Goal: Information Seeking & Learning: Learn about a topic

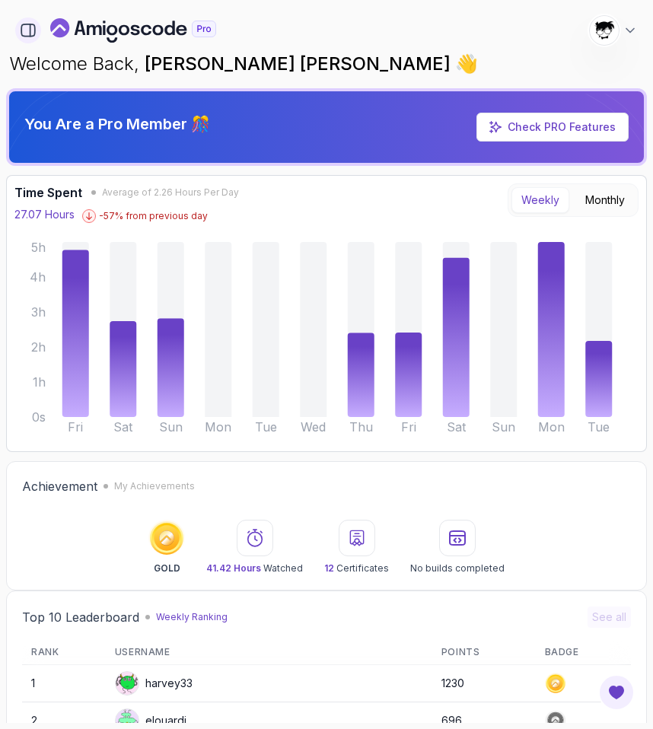
click at [21, 28] on icon "button" at bounding box center [28, 30] width 17 height 17
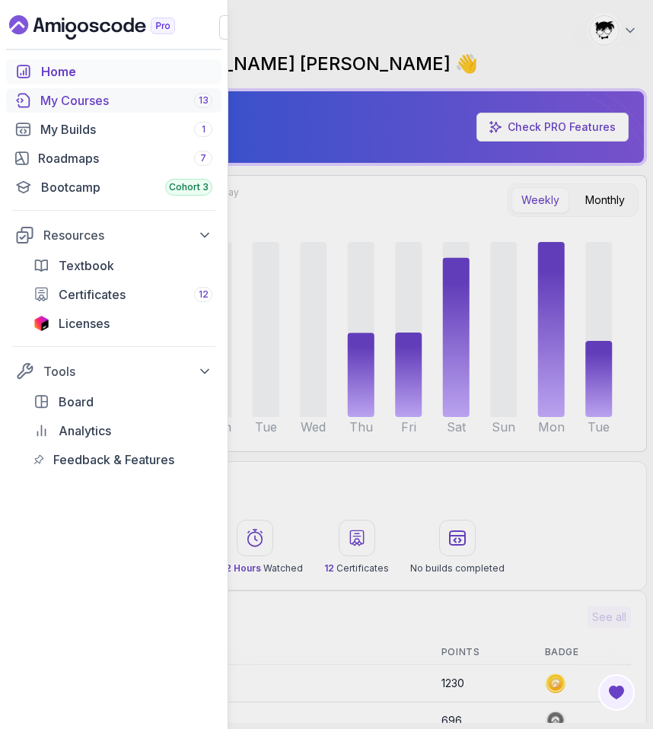
click at [135, 99] on div "My Courses 13" at bounding box center [126, 100] width 172 height 18
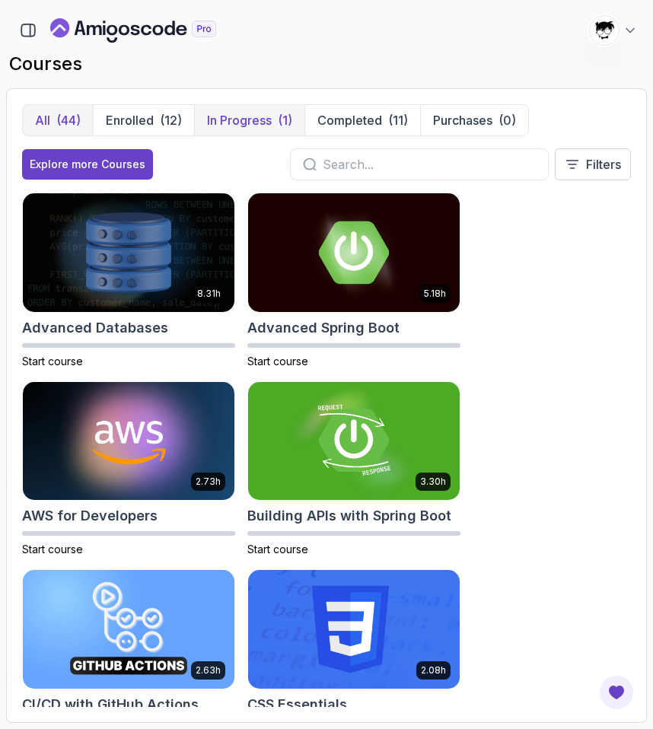
click at [213, 110] on button "In Progress (1)" at bounding box center [249, 120] width 110 height 30
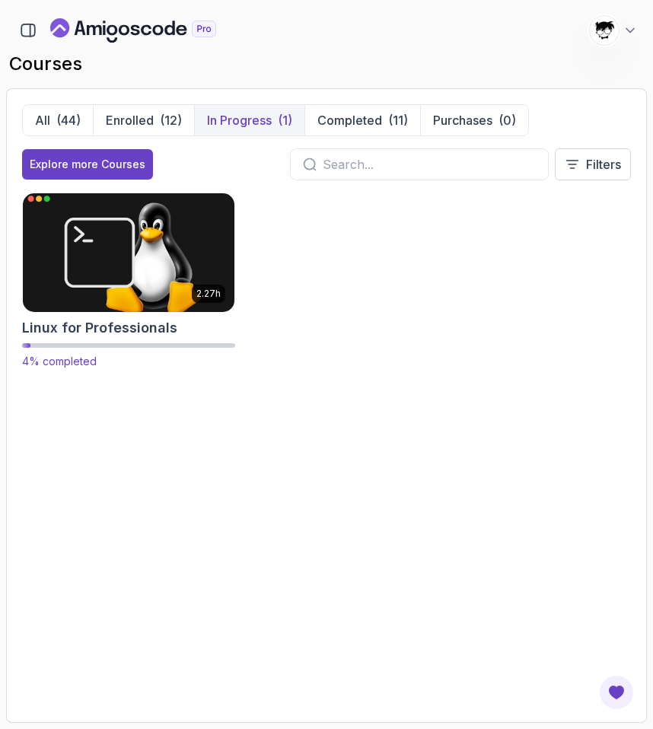
click at [131, 268] on img at bounding box center [128, 252] width 222 height 124
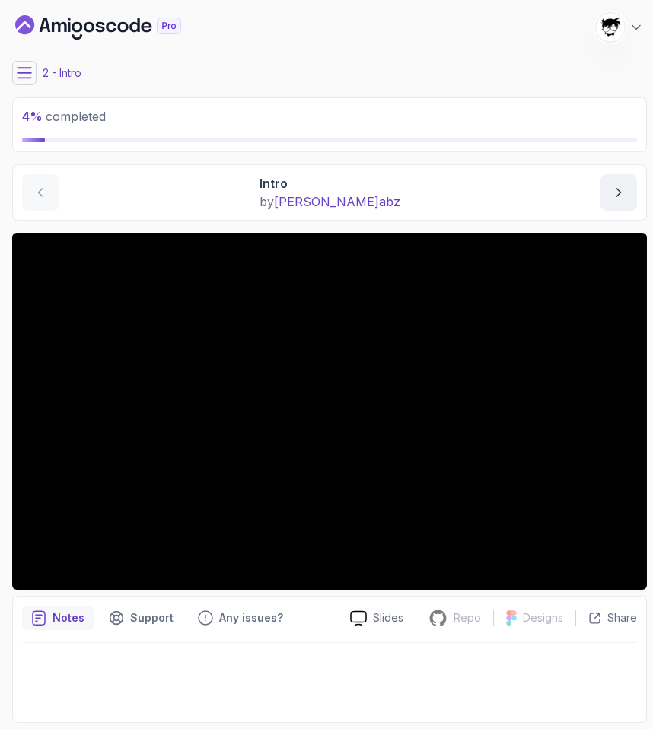
click at [18, 75] on icon at bounding box center [24, 72] width 15 height 15
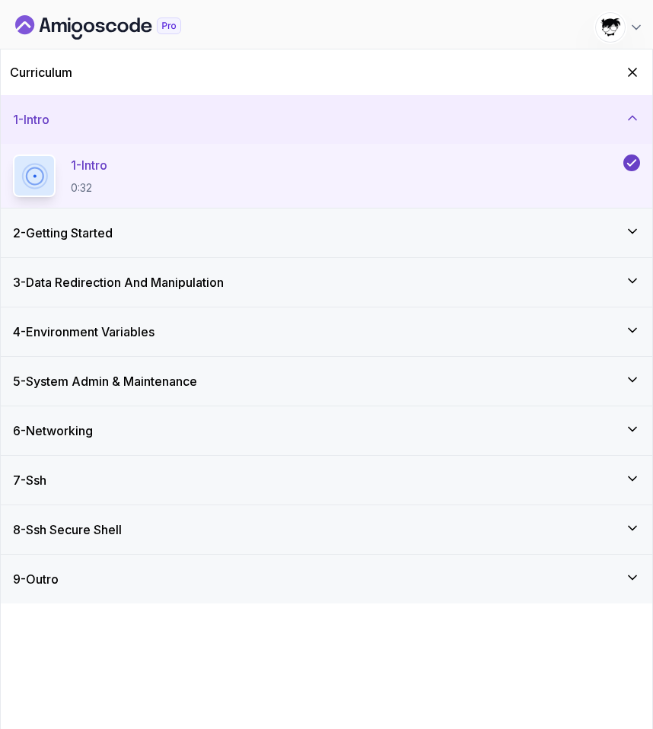
click at [128, 233] on div "2 - Getting Started" at bounding box center [326, 233] width 627 height 18
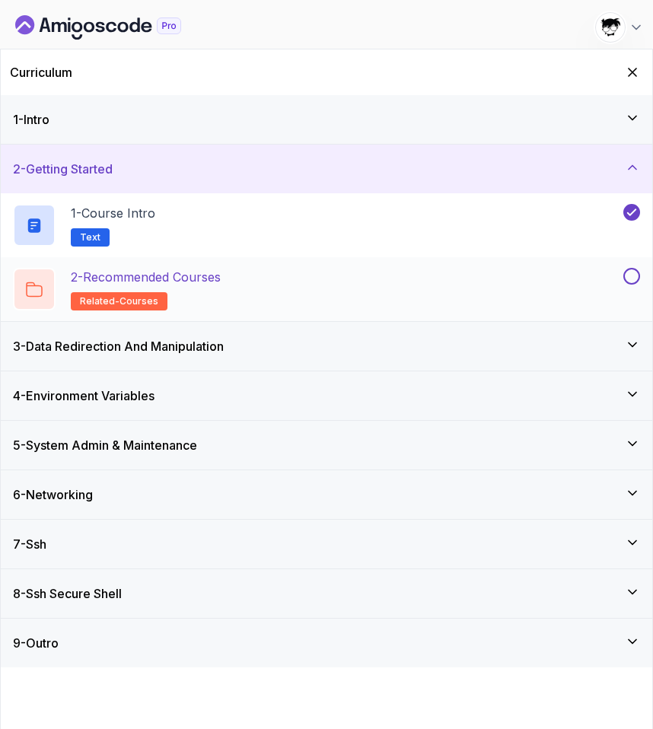
click at [209, 284] on p "2 - Recommended Courses" at bounding box center [146, 277] width 150 height 18
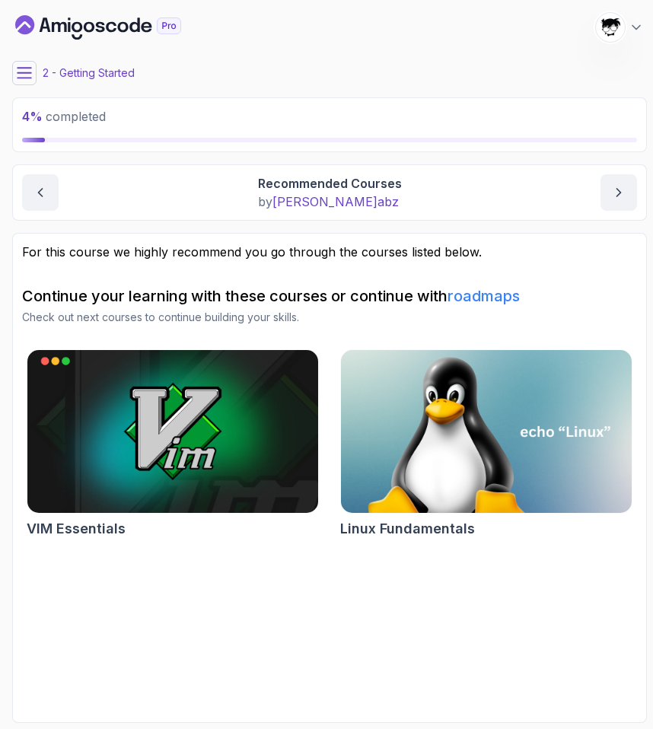
click at [21, 75] on icon at bounding box center [24, 72] width 15 height 15
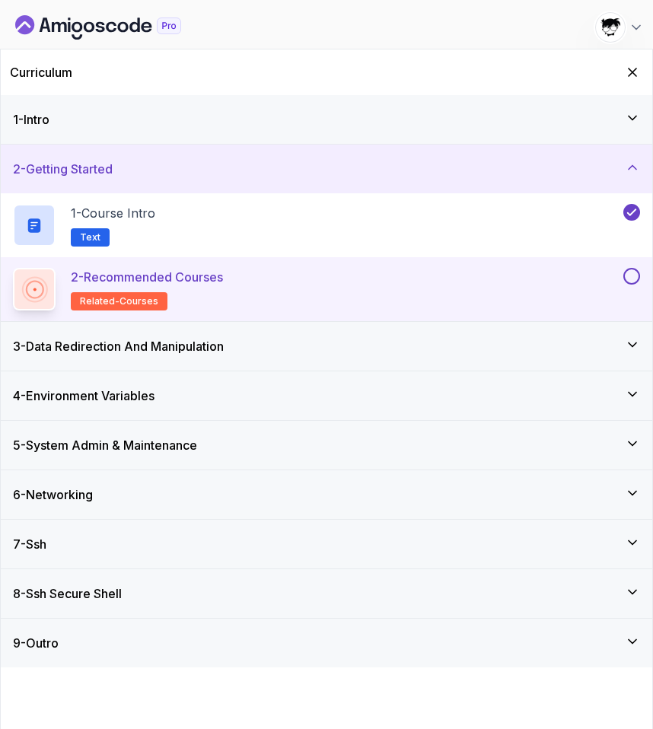
click at [633, 276] on button at bounding box center [631, 276] width 17 height 17
click at [468, 359] on div "3 - Data Redirection And Manipulation" at bounding box center [326, 346] width 651 height 49
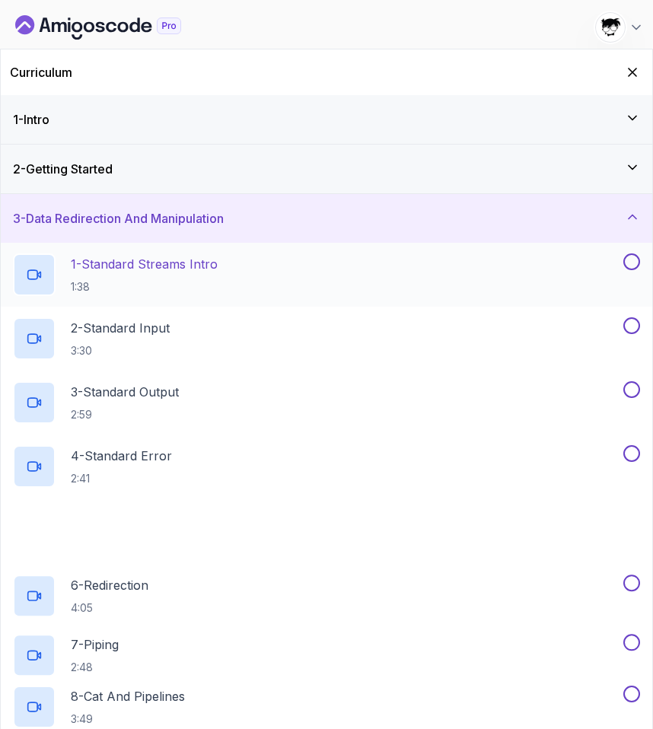
click at [224, 284] on div "1 - Standard Streams Intro 1:38" at bounding box center [316, 274] width 607 height 43
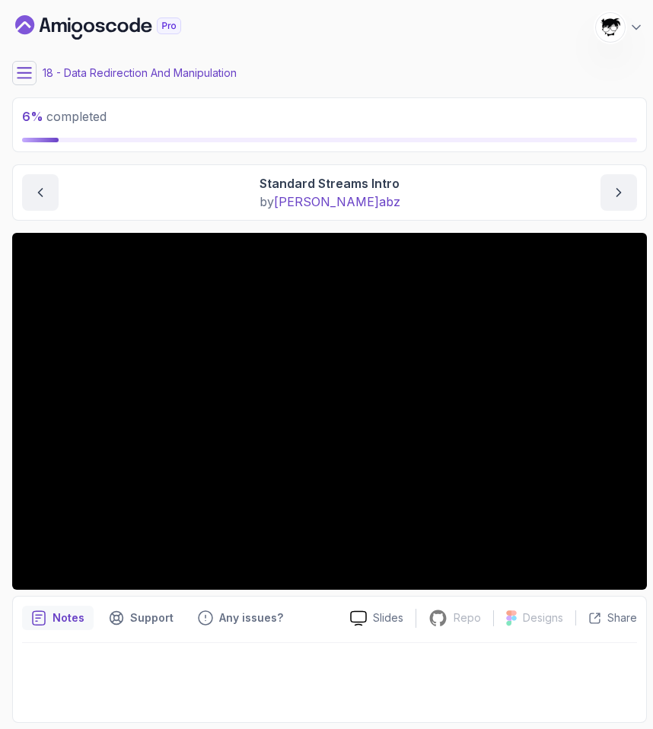
click at [28, 69] on icon at bounding box center [24, 72] width 15 height 15
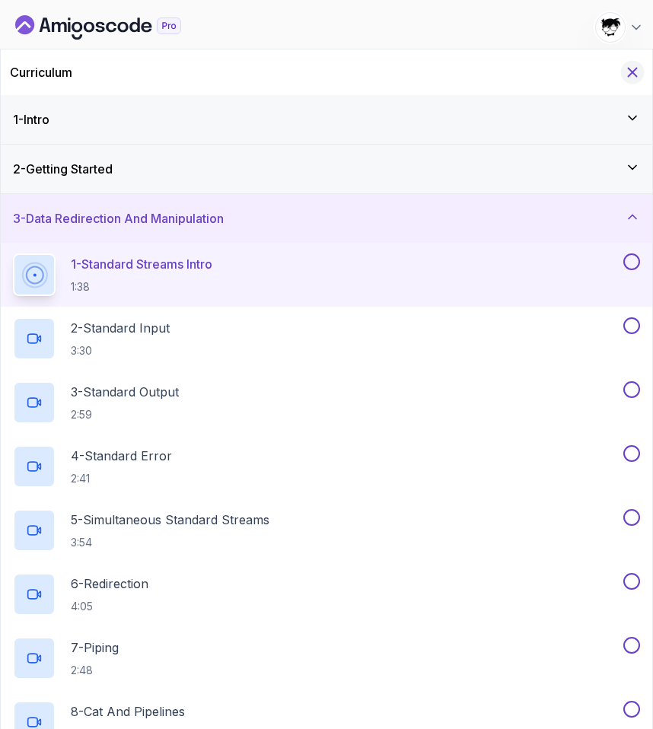
click at [630, 81] on button "Hide Curriculum for mobile" at bounding box center [633, 73] width 24 height 24
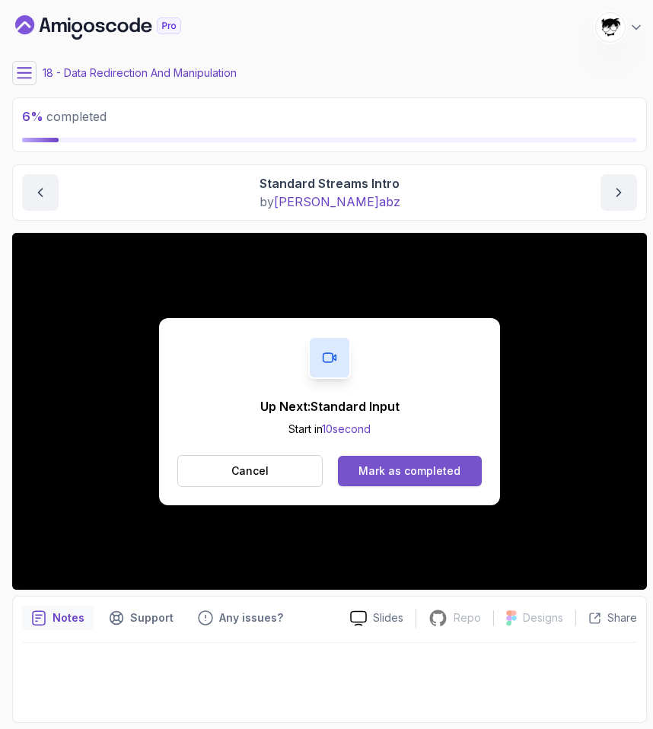
click at [414, 475] on div "Mark as completed" at bounding box center [409, 470] width 102 height 15
click at [407, 468] on div "Mark as completed" at bounding box center [409, 470] width 102 height 15
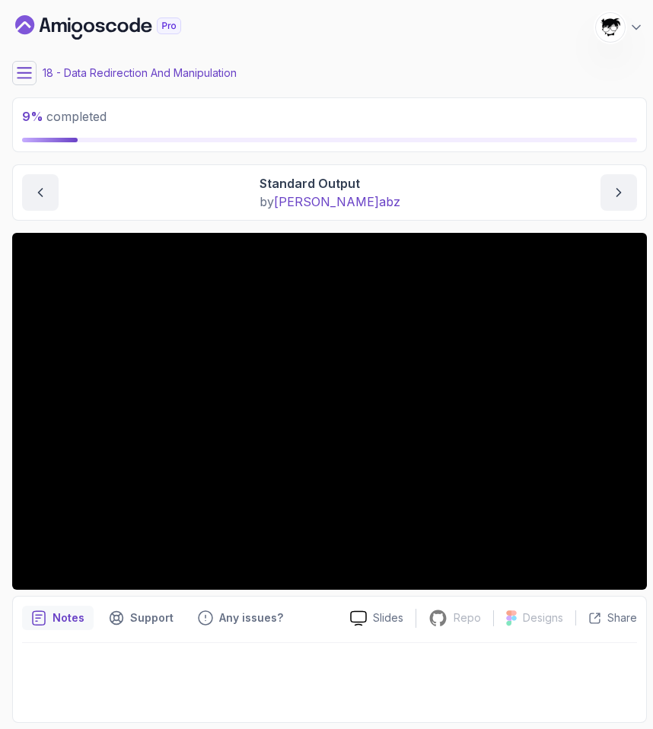
click at [26, 72] on icon at bounding box center [24, 73] width 14 height 10
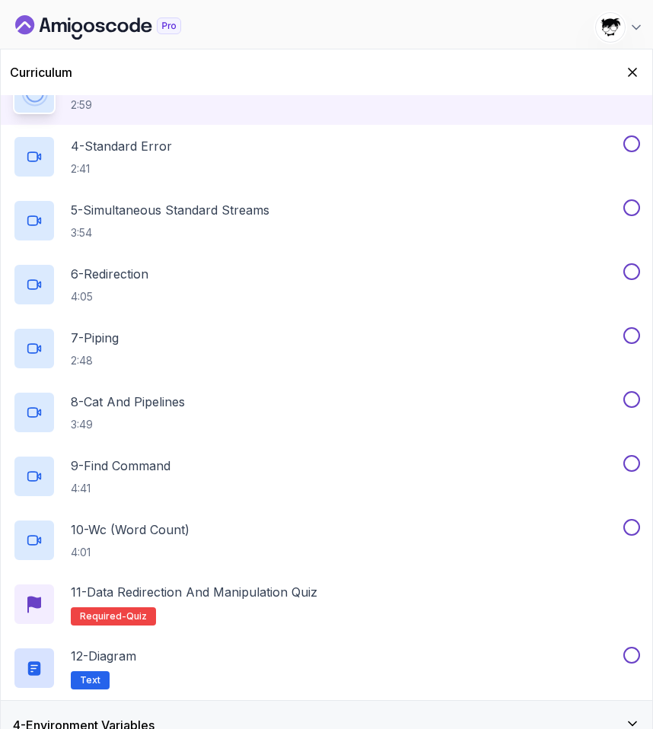
scroll to position [314, 0]
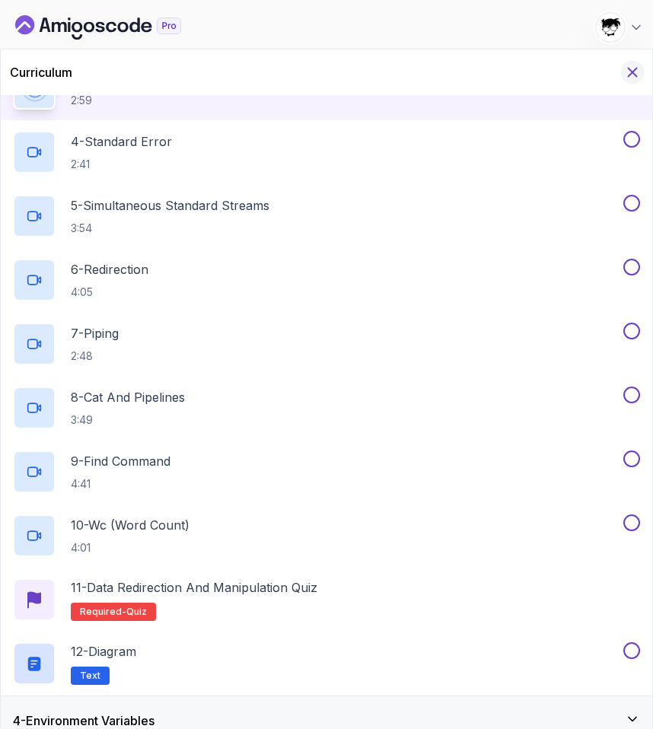
click at [624, 71] on icon "Hide Curriculum for mobile" at bounding box center [632, 72] width 17 height 17
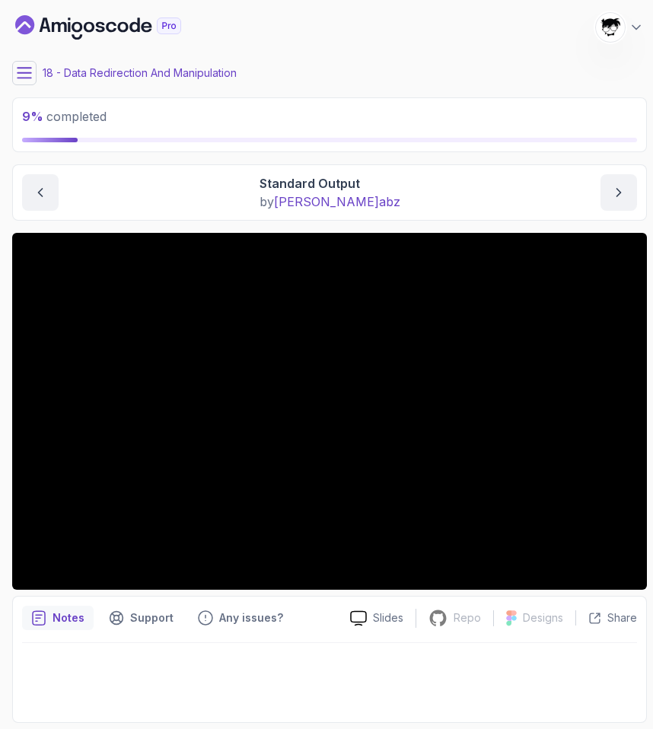
click at [30, 82] on button at bounding box center [24, 73] width 24 height 24
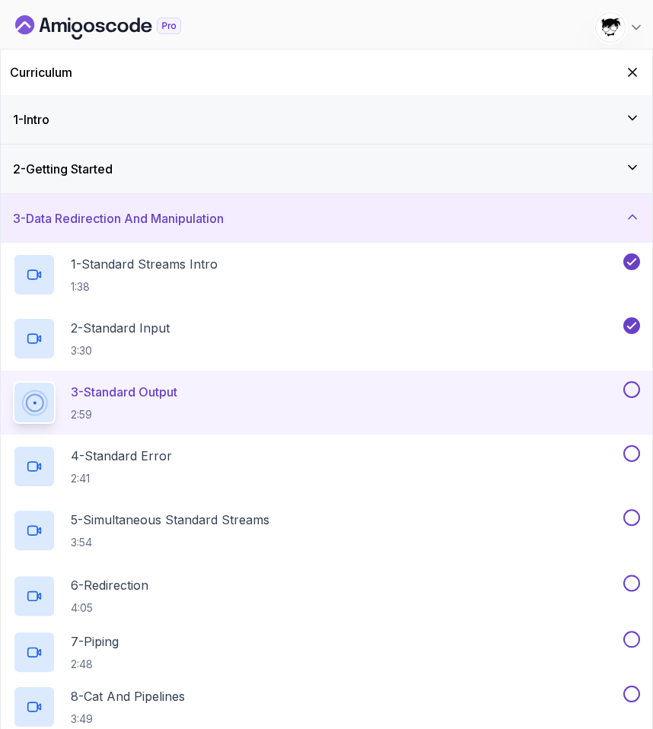
scroll to position [45, 0]
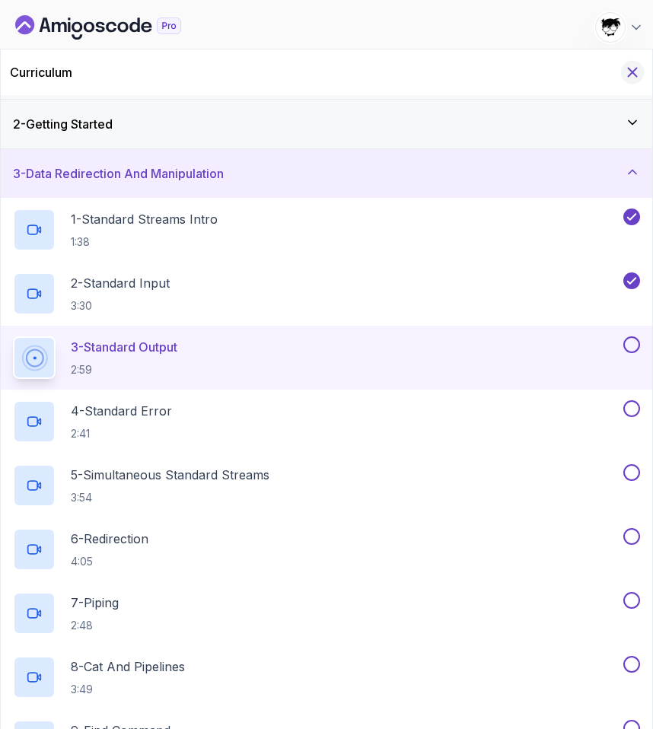
click at [637, 73] on icon "Hide Curriculum for mobile" at bounding box center [632, 72] width 17 height 17
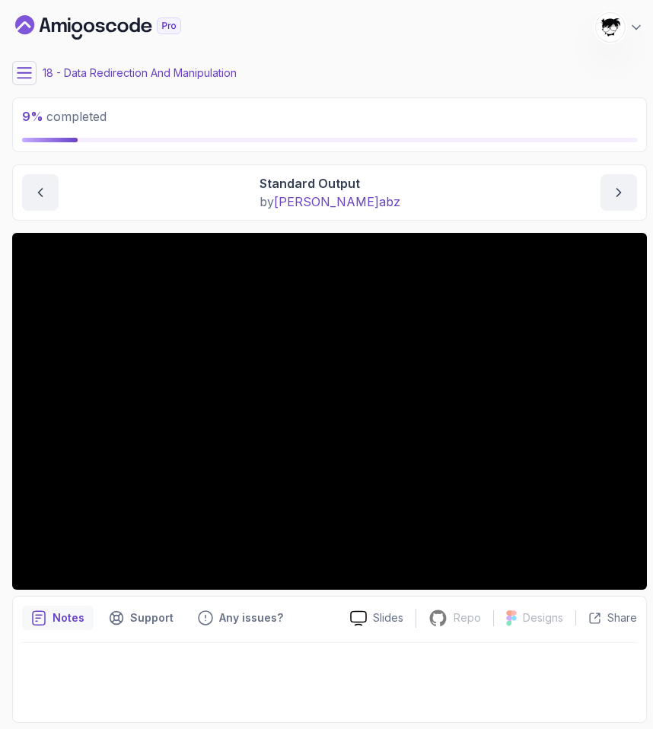
click at [22, 80] on icon at bounding box center [24, 72] width 15 height 15
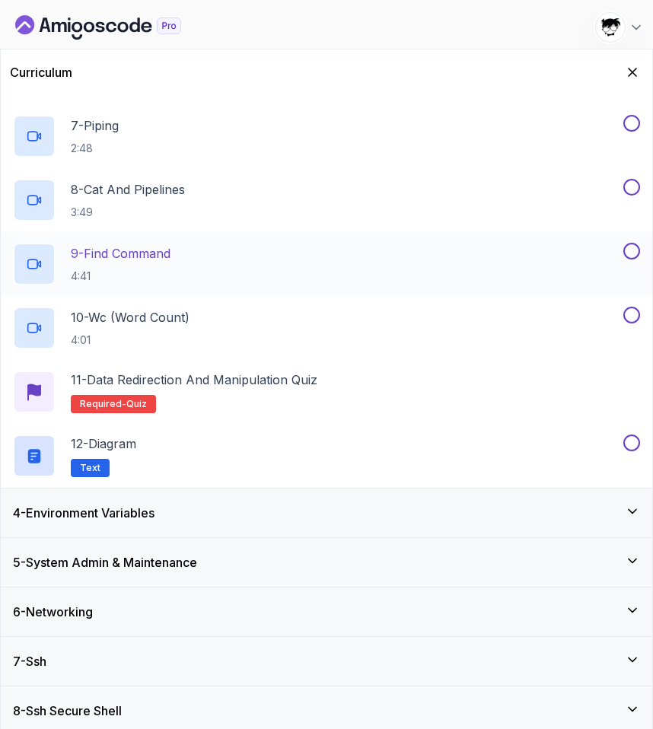
scroll to position [529, 0]
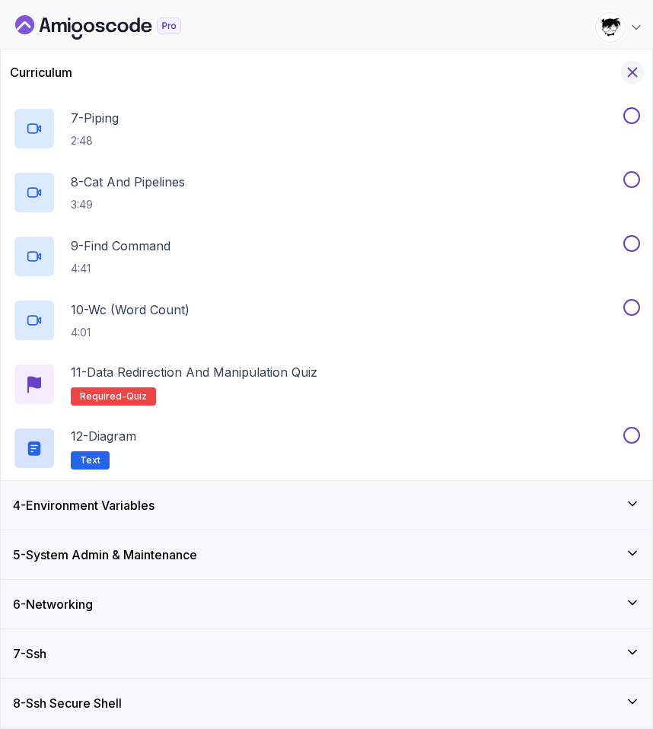
click at [627, 74] on icon "Hide Curriculum for mobile" at bounding box center [632, 72] width 17 height 17
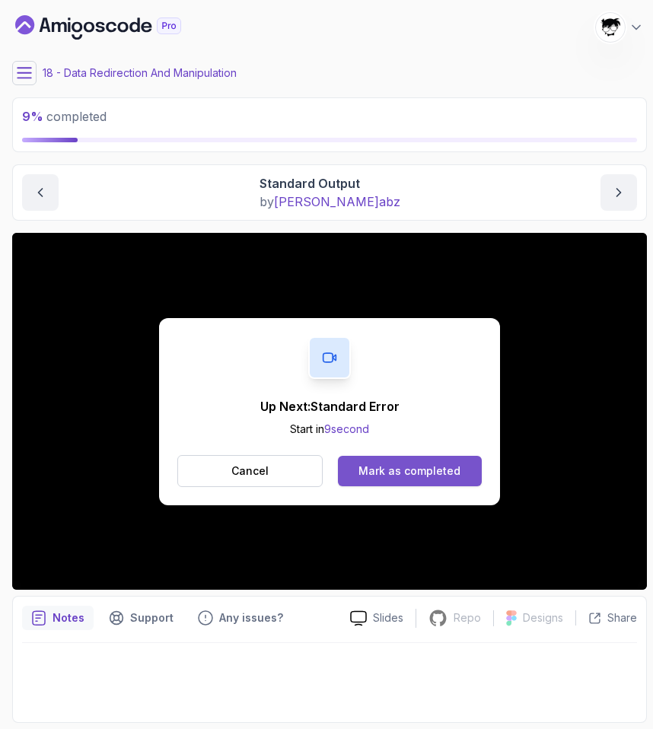
click at [383, 470] on div "Mark as completed" at bounding box center [409, 470] width 102 height 15
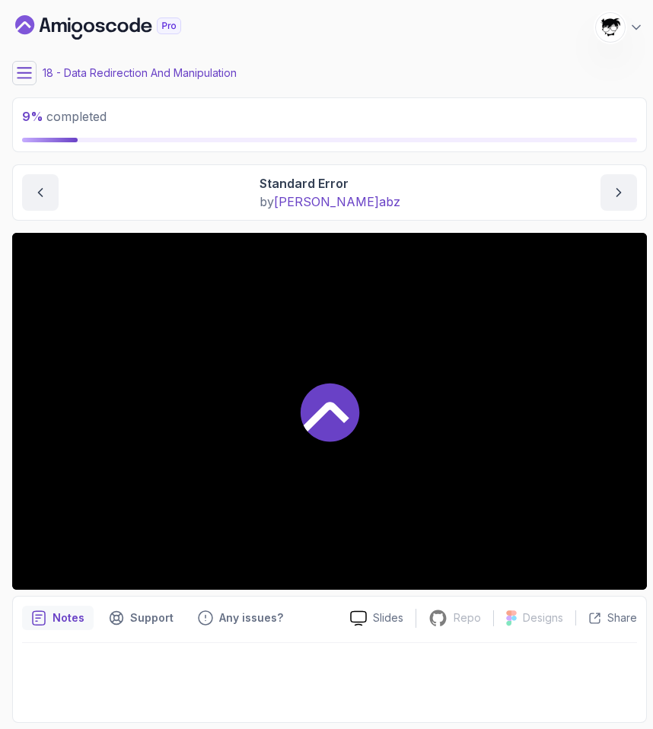
click at [176, 460] on div at bounding box center [329, 411] width 634 height 357
